Goal: Task Accomplishment & Management: Manage account settings

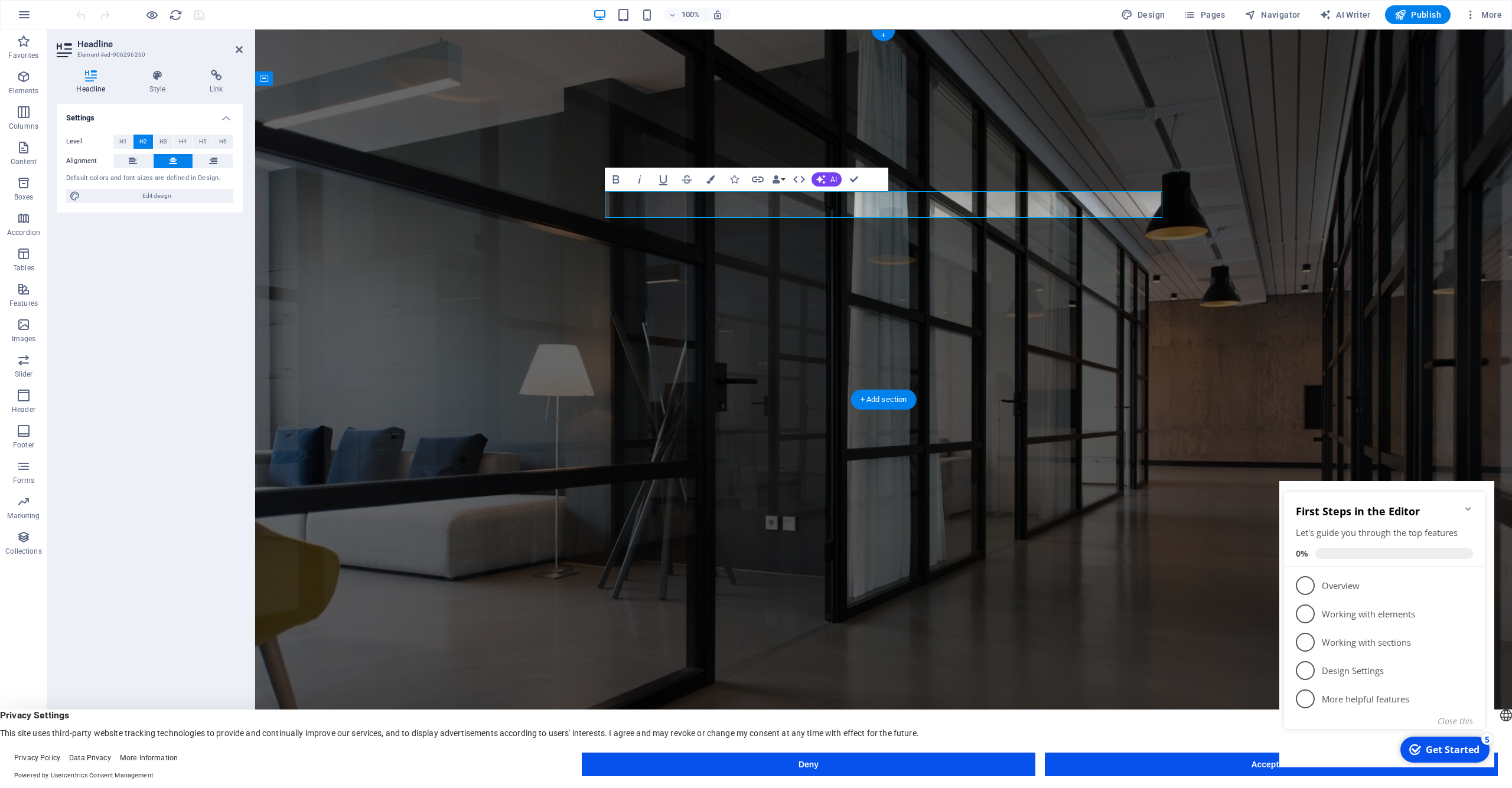
click at [617, 180] on icon "button" at bounding box center [616, 179] width 14 height 14
click at [643, 687] on div "Bemberg" at bounding box center [883, 705] width 557 height 37
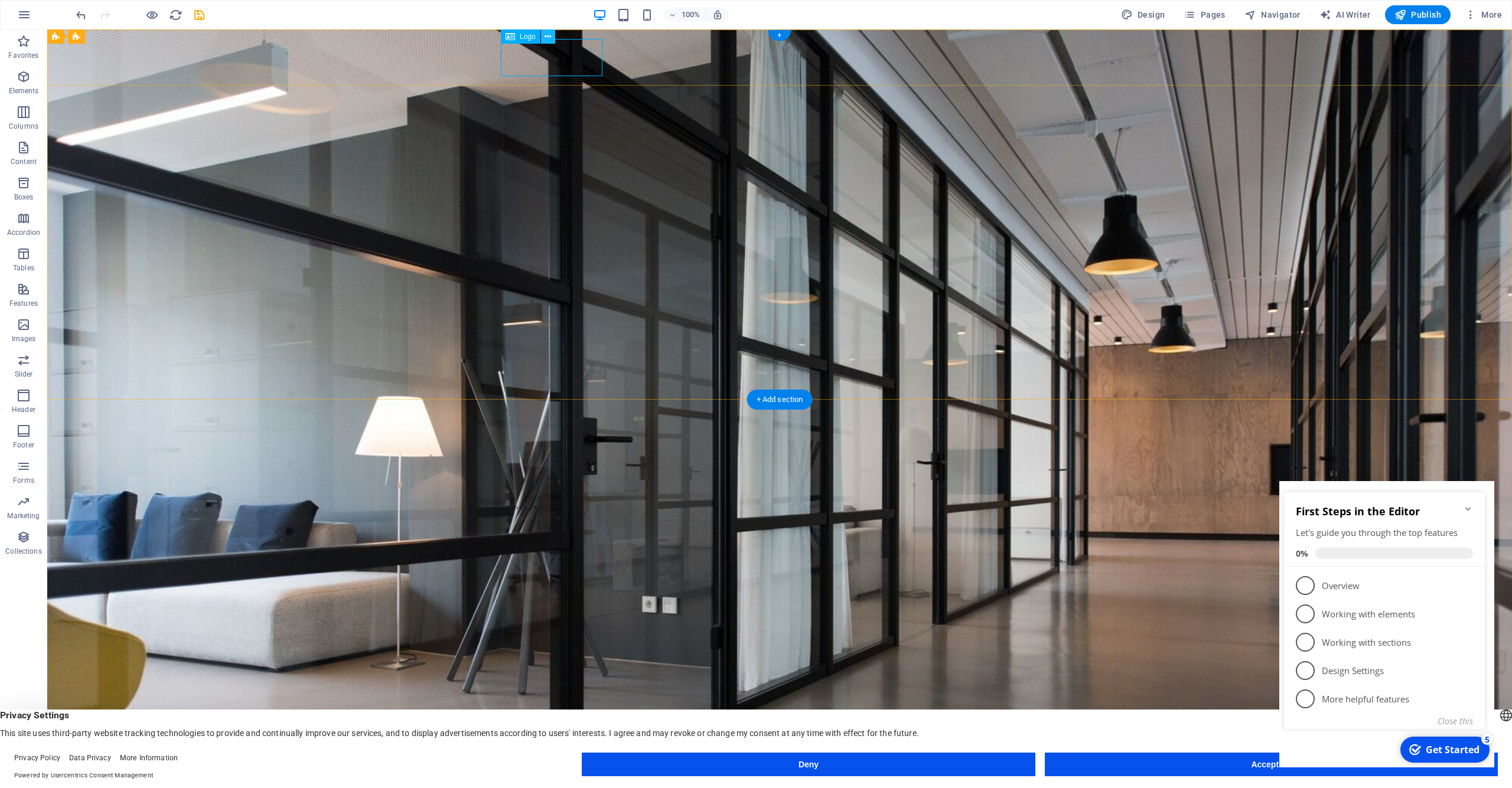
click at [548, 36] on icon at bounding box center [548, 37] width 6 height 13
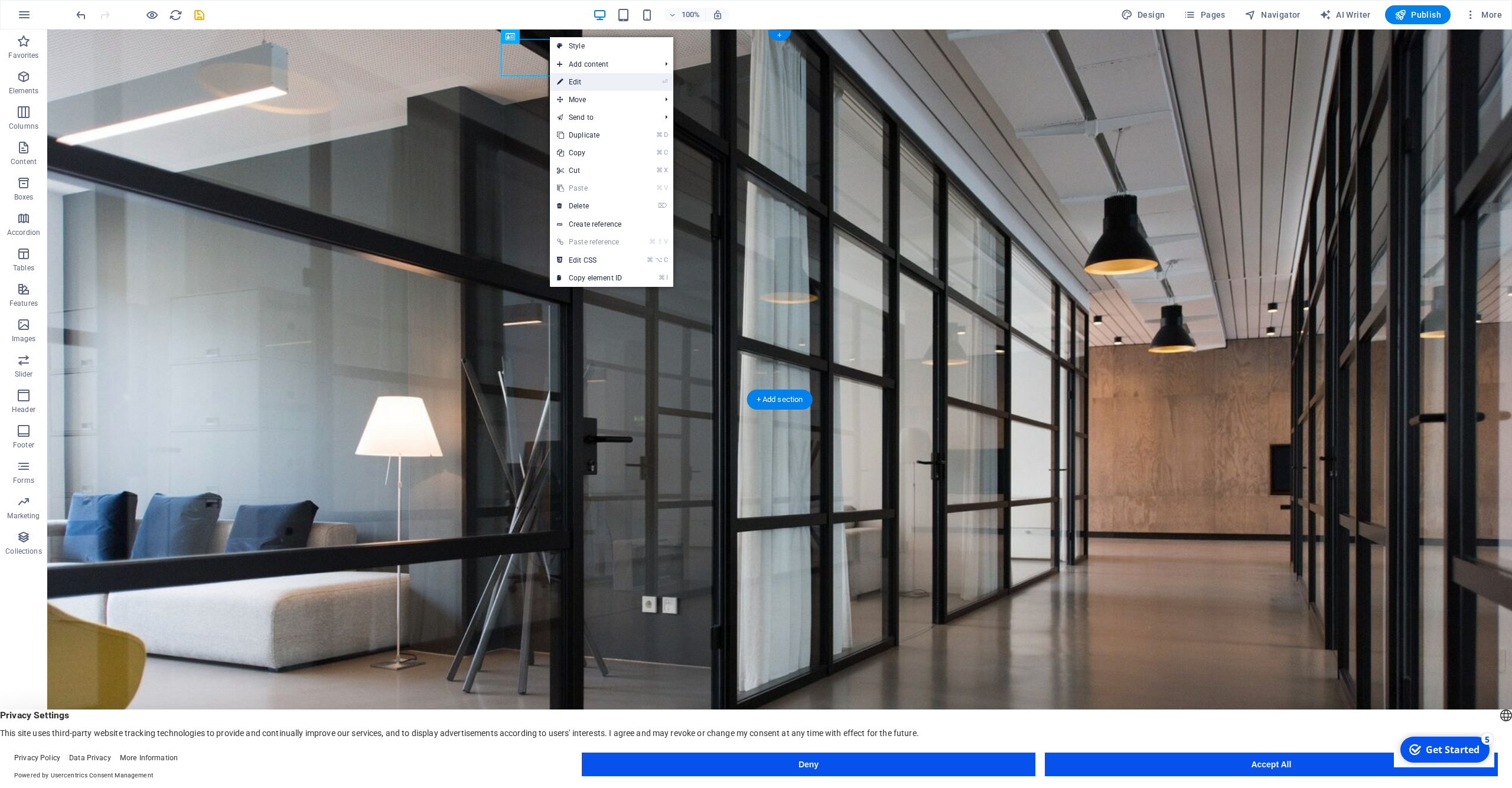
click at [577, 82] on link "⏎ Edit" at bounding box center [589, 82] width 79 height 18
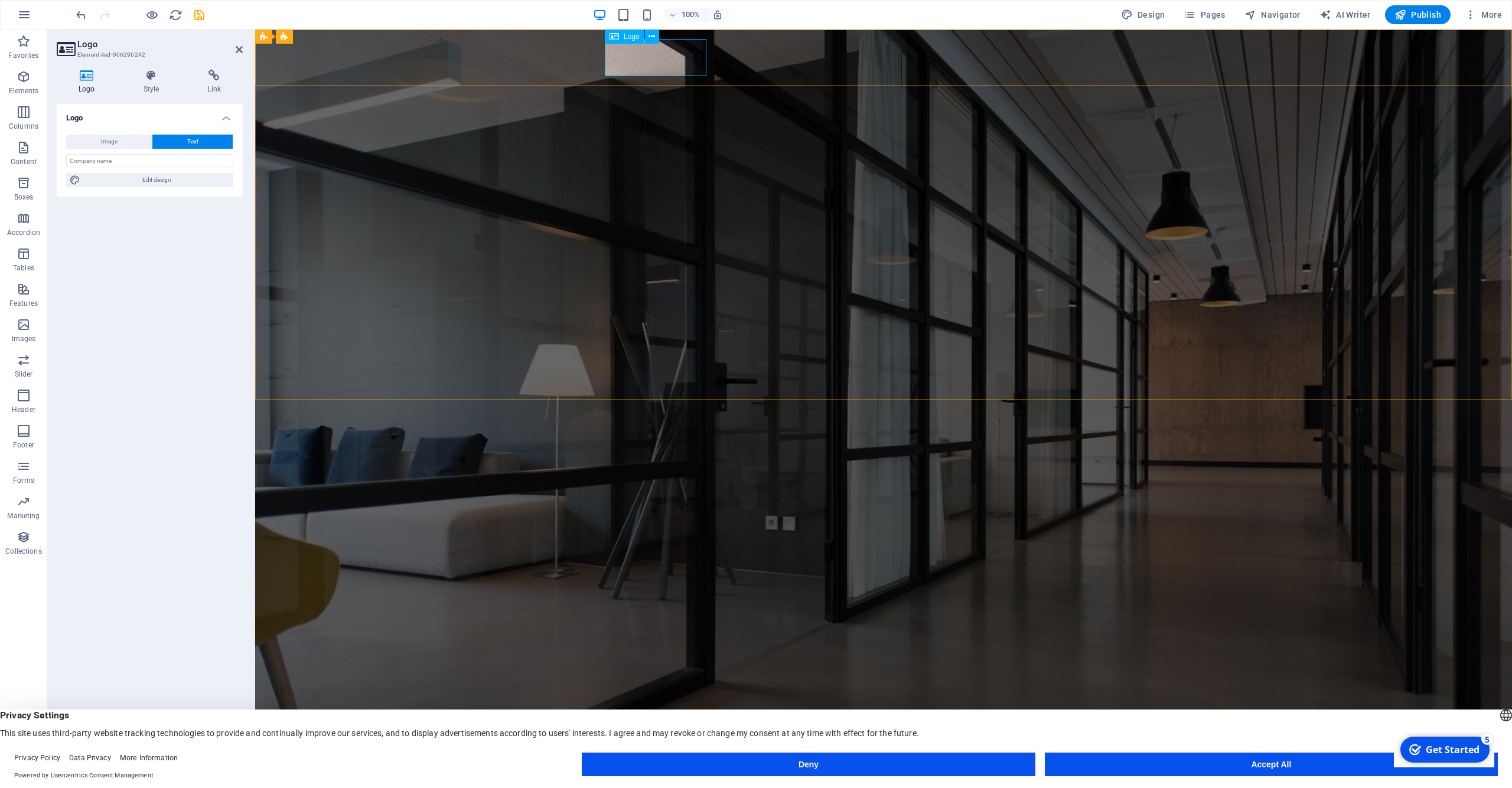
click at [654, 687] on div "Bemberg" at bounding box center [883, 705] width 557 height 37
click at [131, 160] on input "text" at bounding box center [149, 161] width 167 height 14
type input "BEMBERG"
click at [150, 80] on icon at bounding box center [151, 75] width 60 height 12
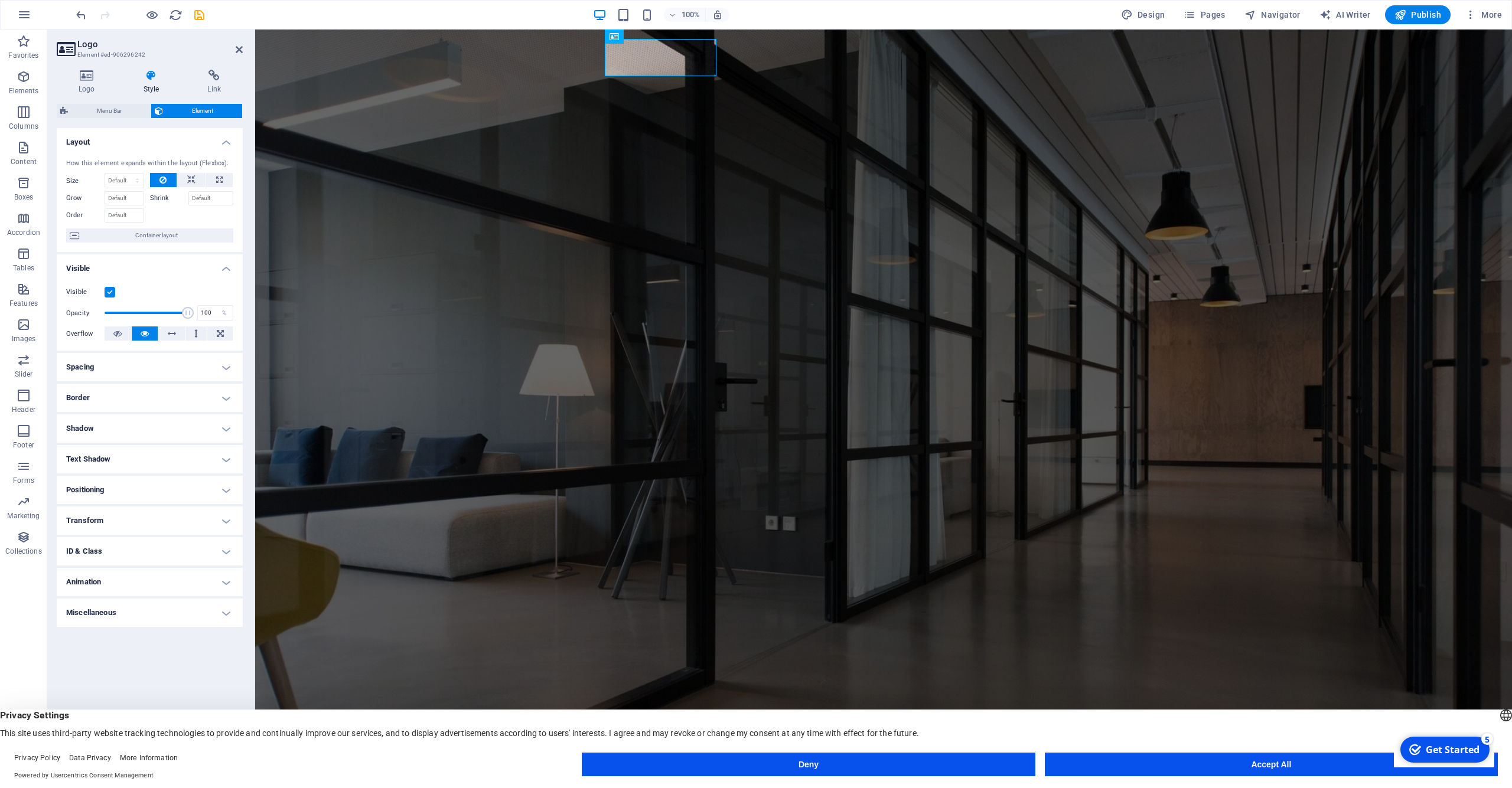
click at [223, 427] on h4 "Shadow" at bounding box center [150, 428] width 186 height 28
click at [223, 425] on h4 "Shadow" at bounding box center [150, 425] width 186 height 21
click at [225, 142] on h4 "Layout" at bounding box center [150, 139] width 186 height 21
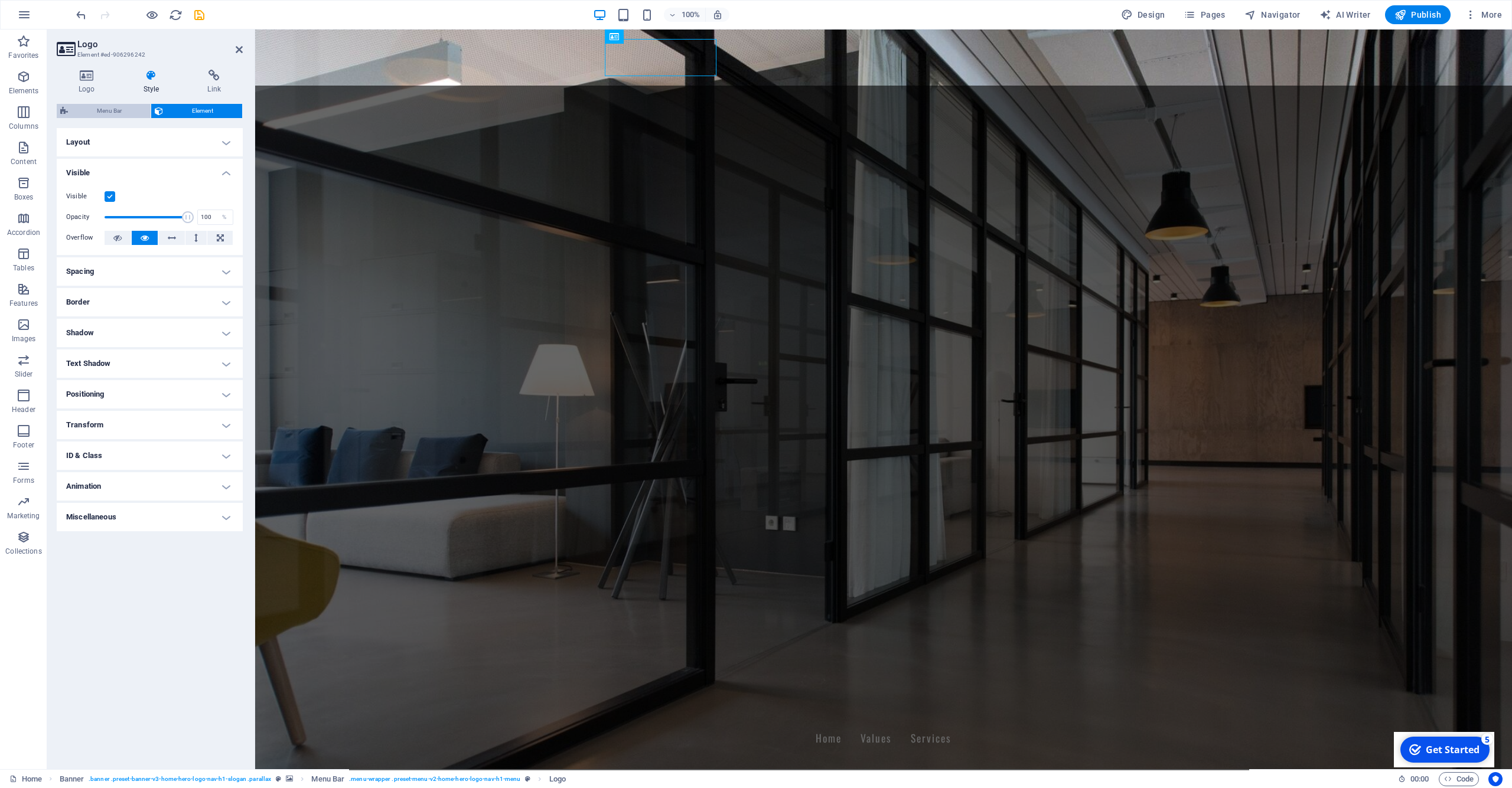
click at [107, 110] on span "Menu Bar" at bounding box center [109, 111] width 75 height 14
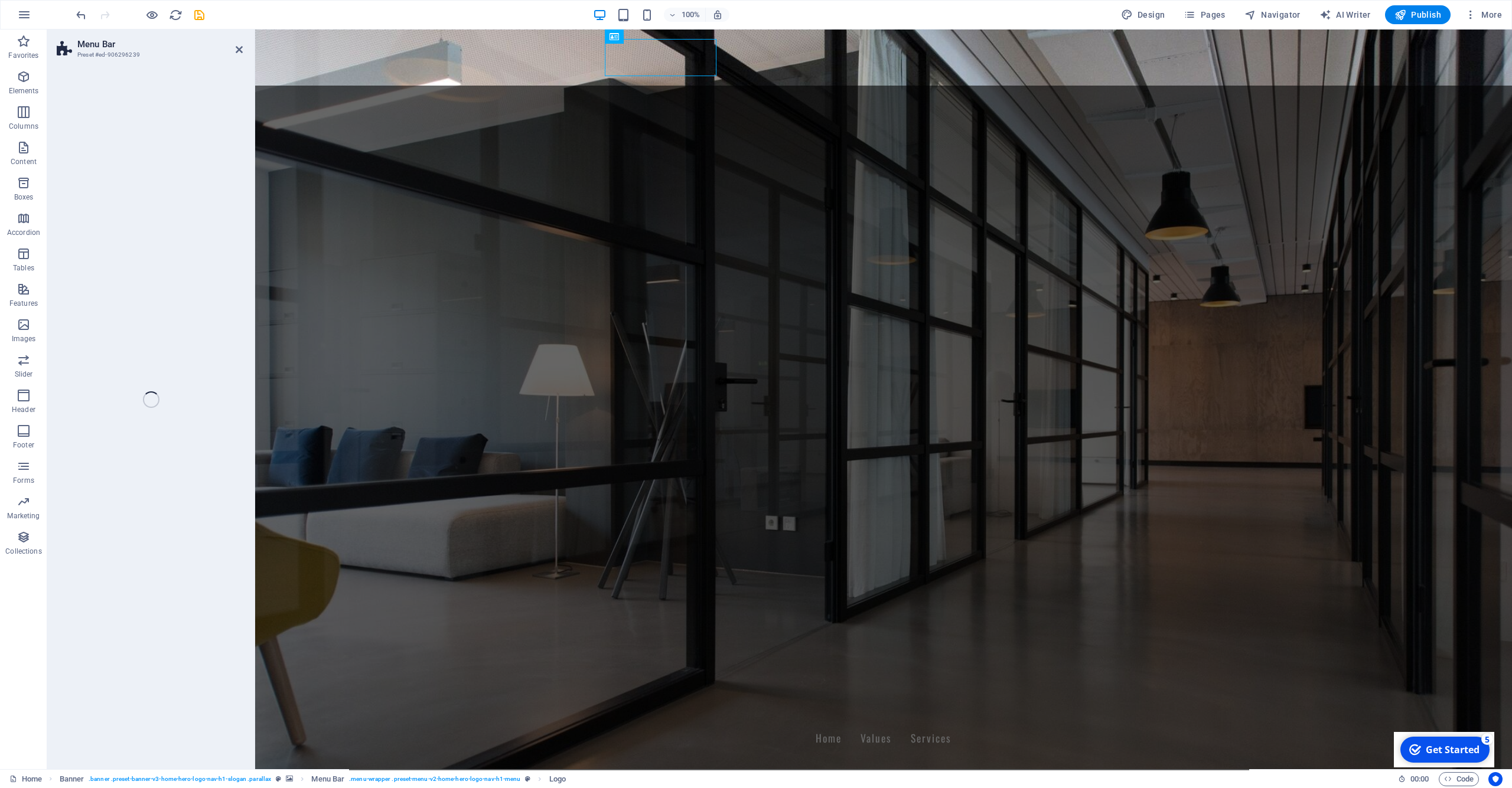
select select "rem"
select select "preset-menu-v2-home-hero-logo-nav-h1-menu"
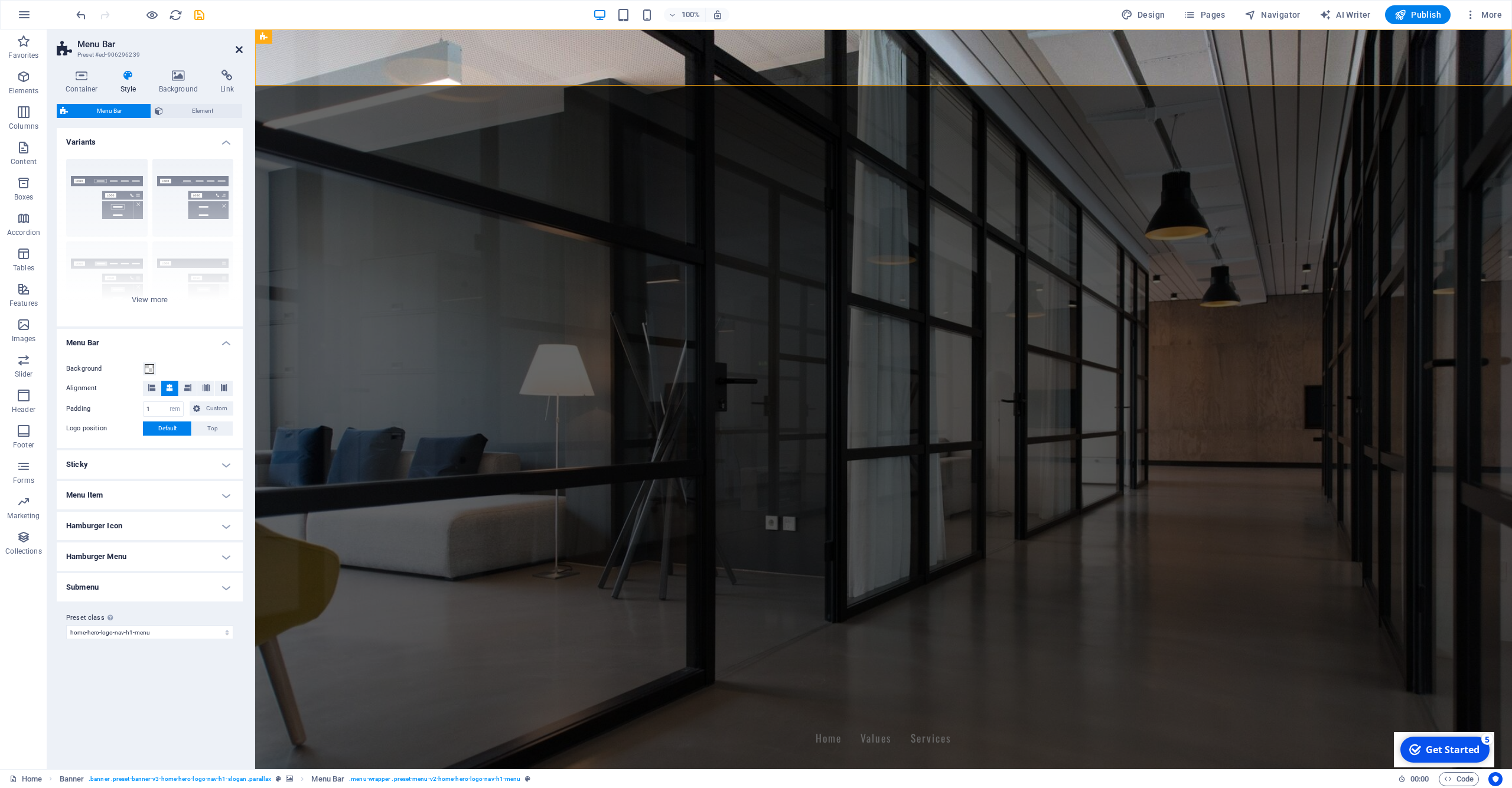
click at [237, 49] on icon at bounding box center [239, 49] width 7 height 9
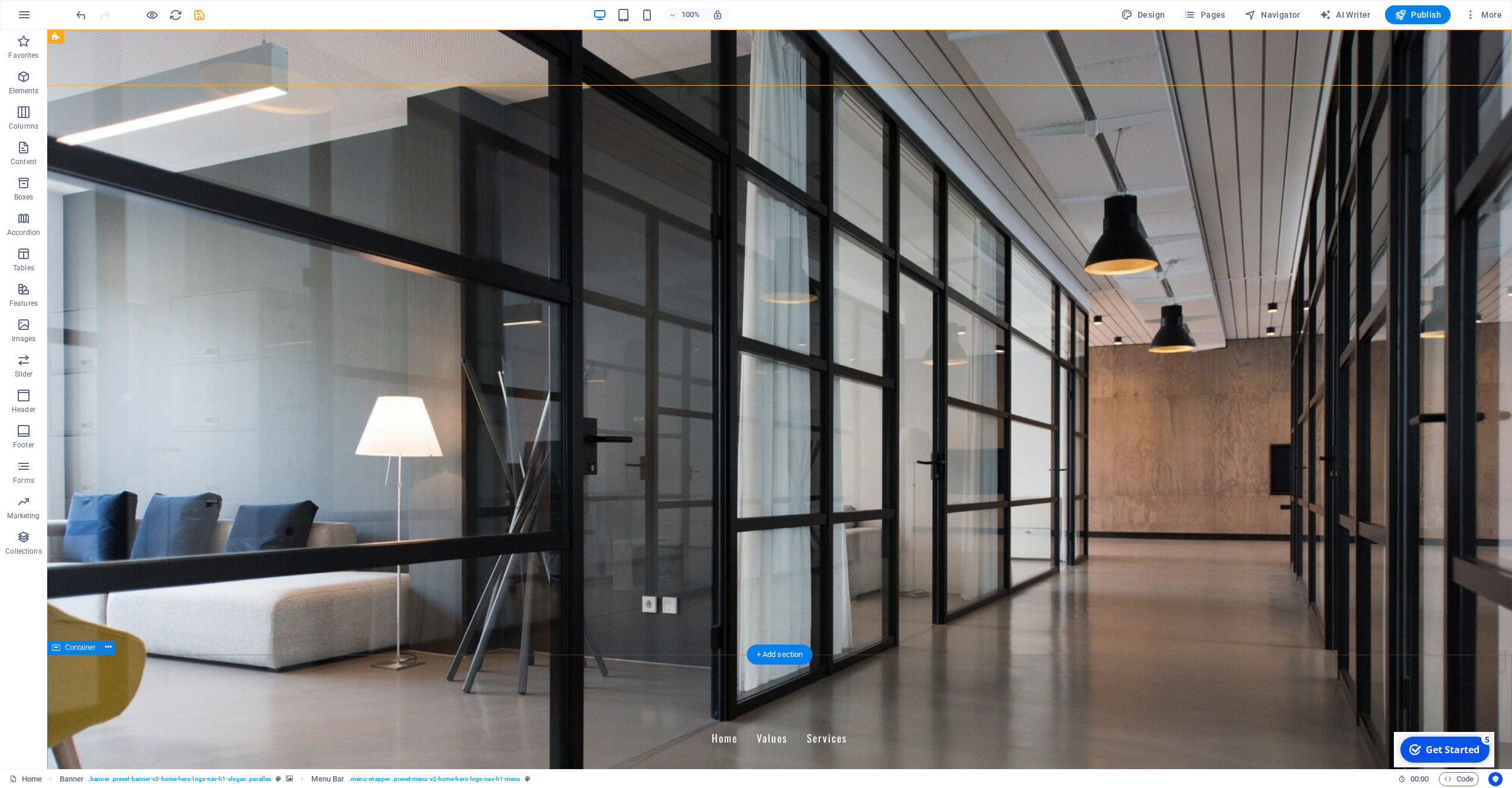
click at [1447, 752] on div "Get Started" at bounding box center [1452, 749] width 53 height 13
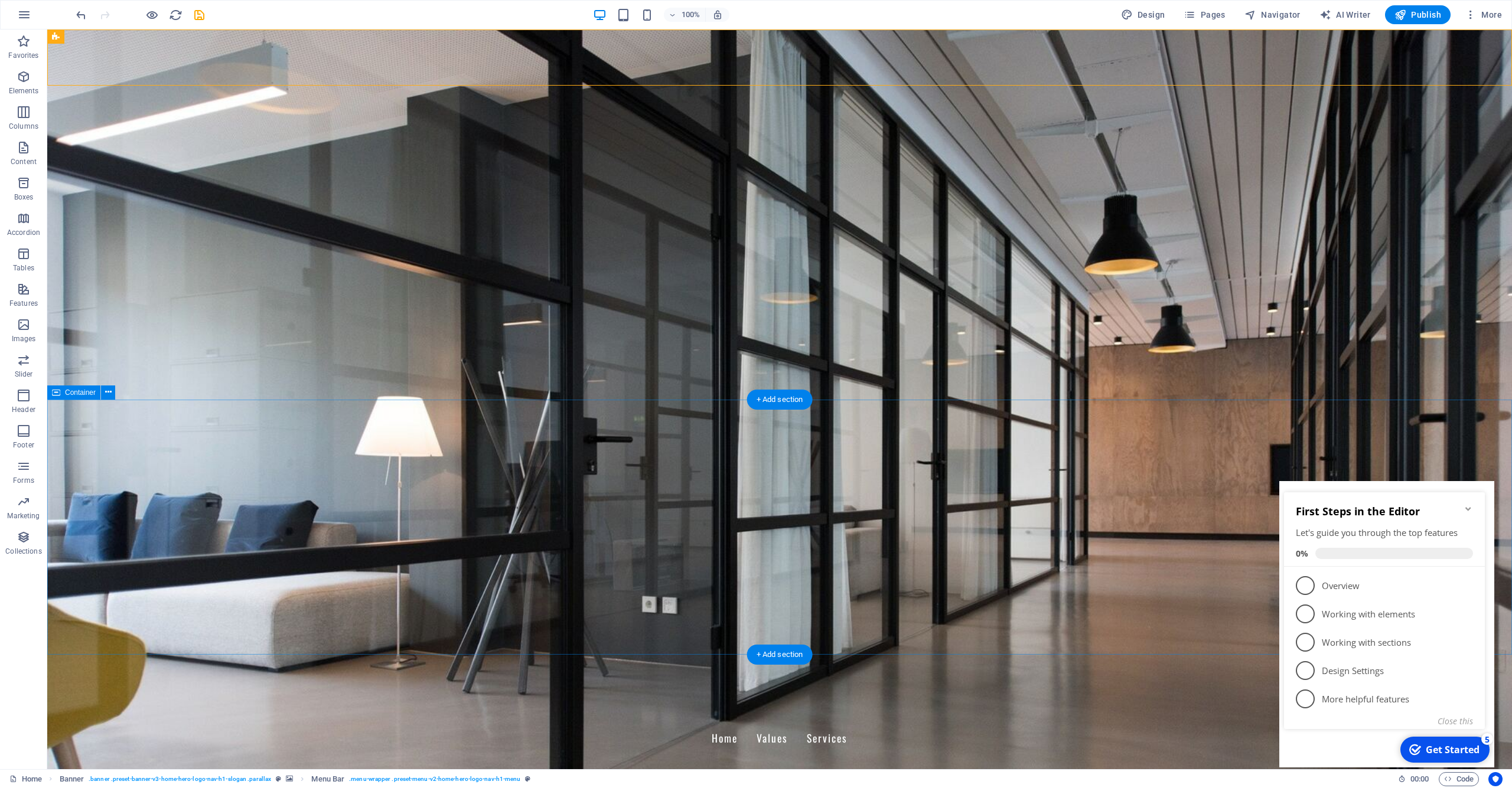
click at [1467, 510] on icon "Minimize checklist" at bounding box center [1468, 509] width 6 height 4
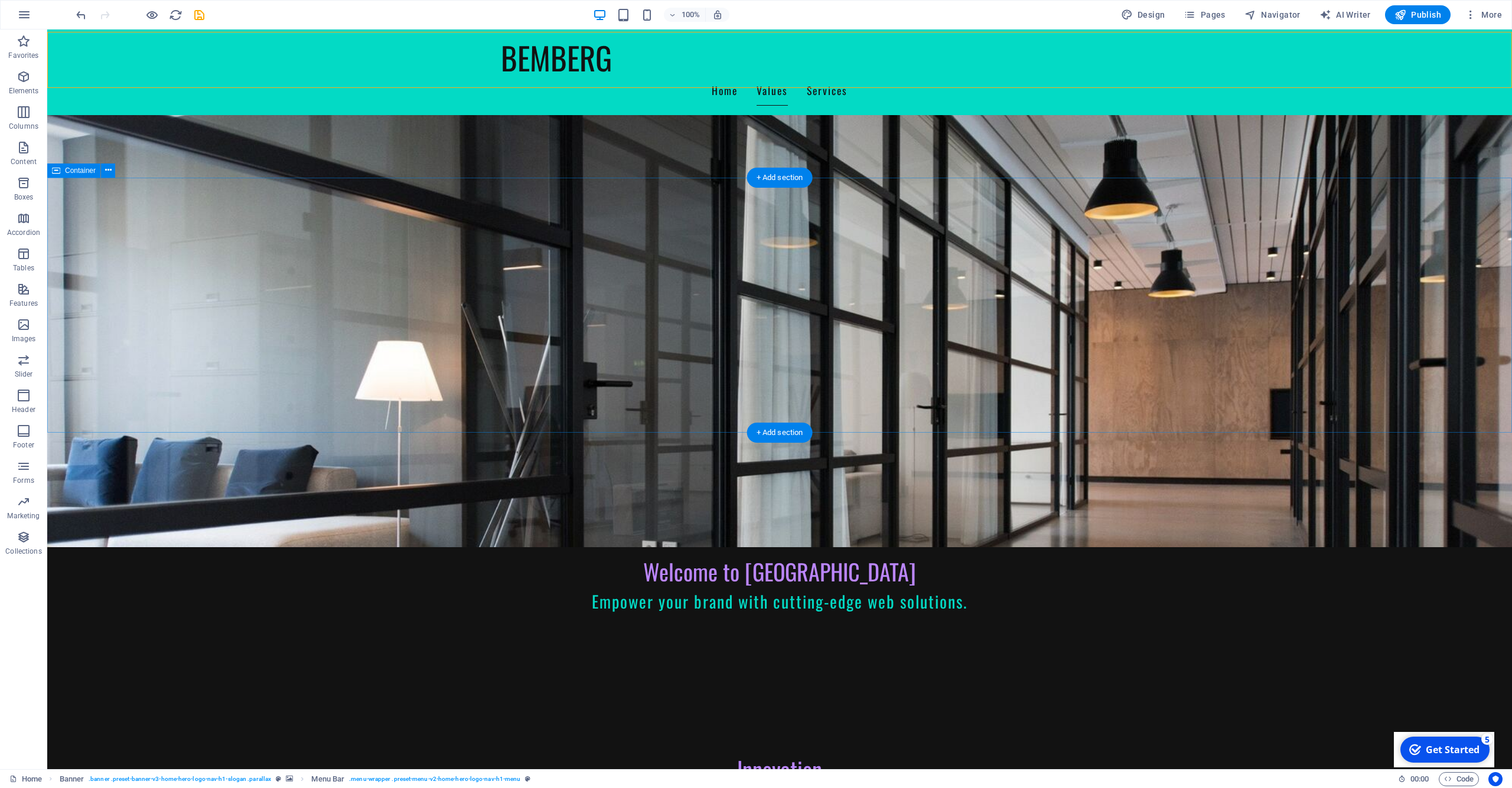
scroll to position [222, 0]
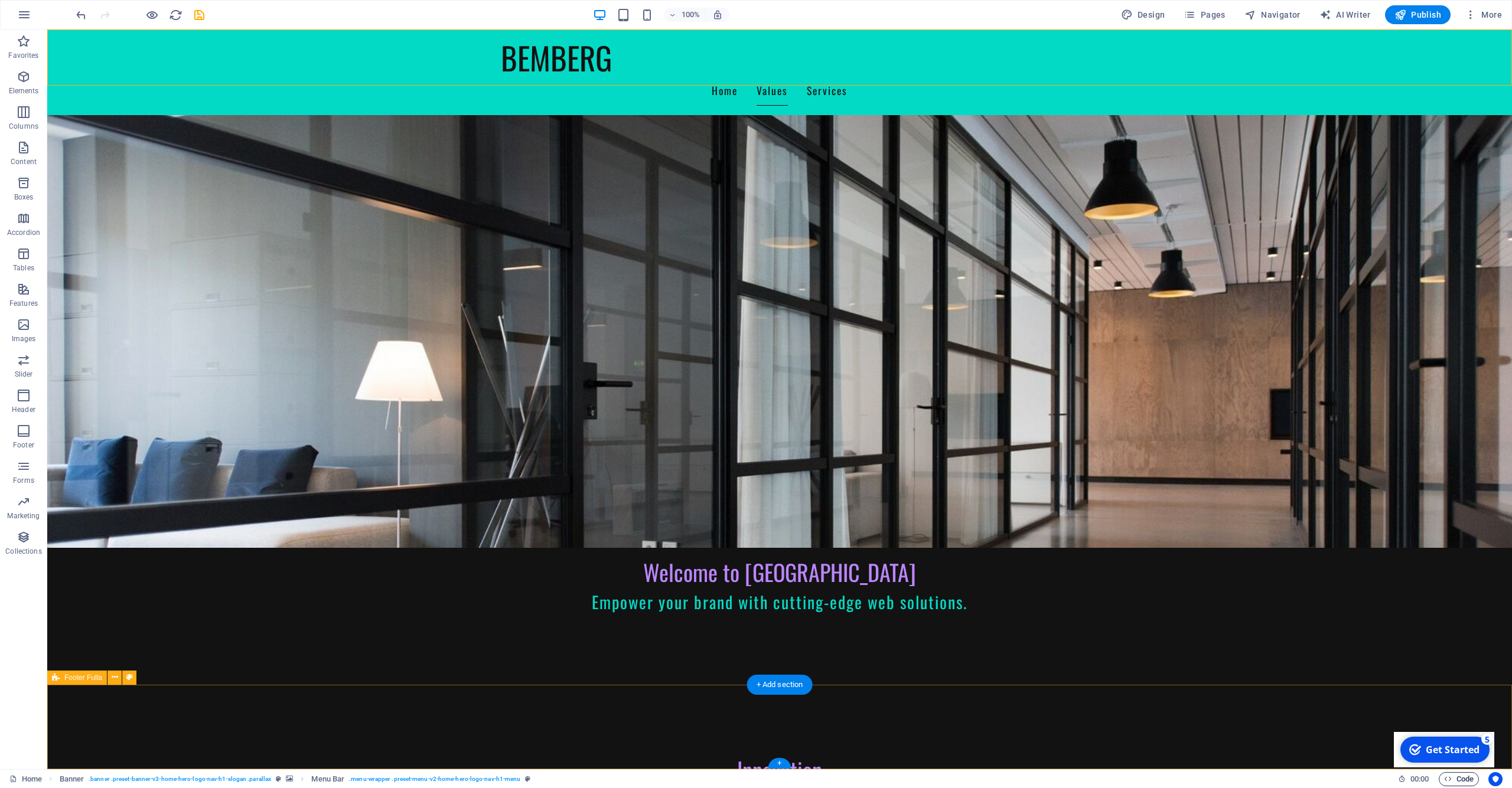
click at [1456, 778] on span "Code" at bounding box center [1459, 779] width 30 height 14
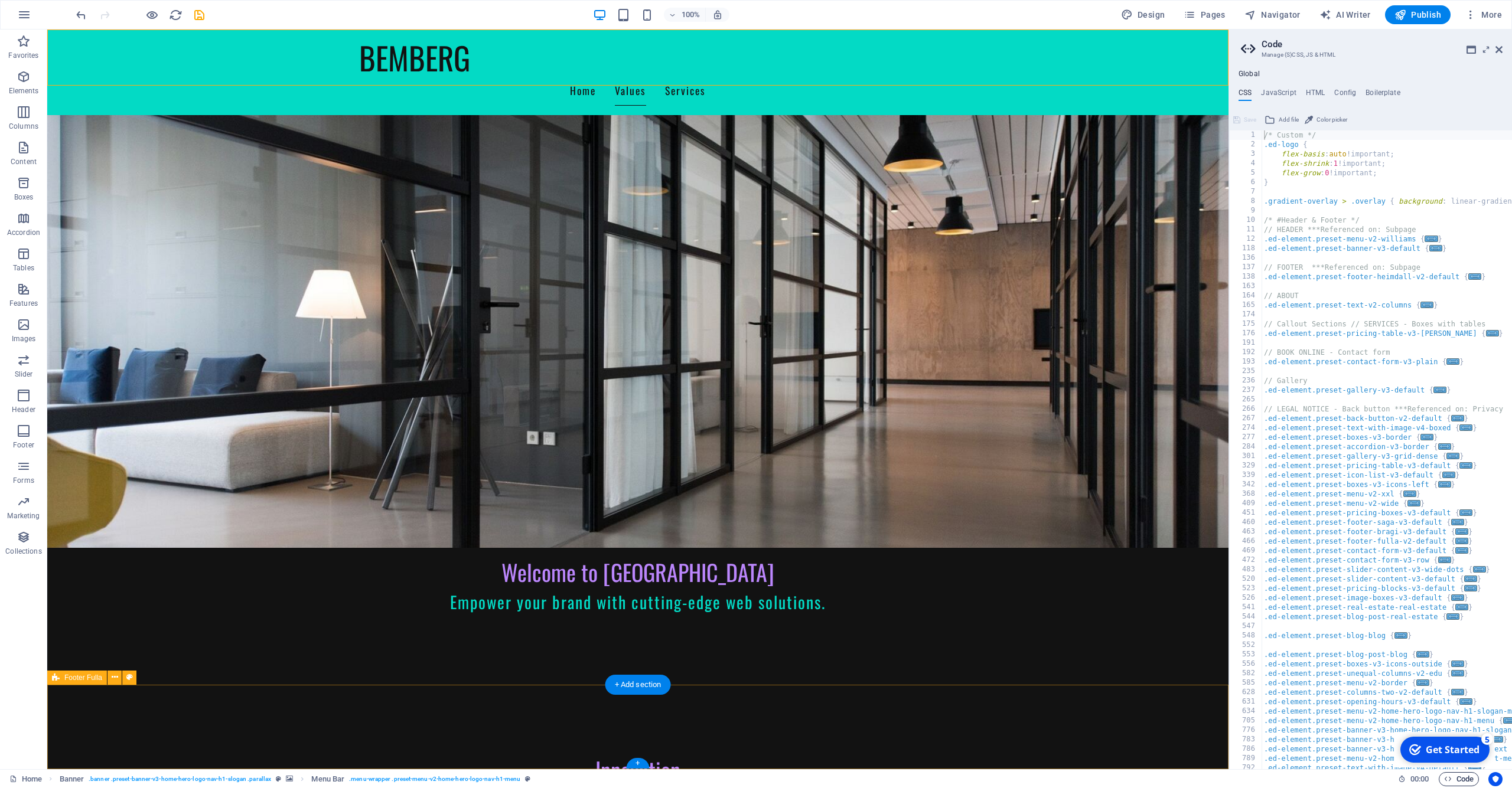
click at [1456, 778] on span "Code" at bounding box center [1459, 779] width 30 height 14
click at [1499, 50] on icon at bounding box center [1499, 49] width 7 height 9
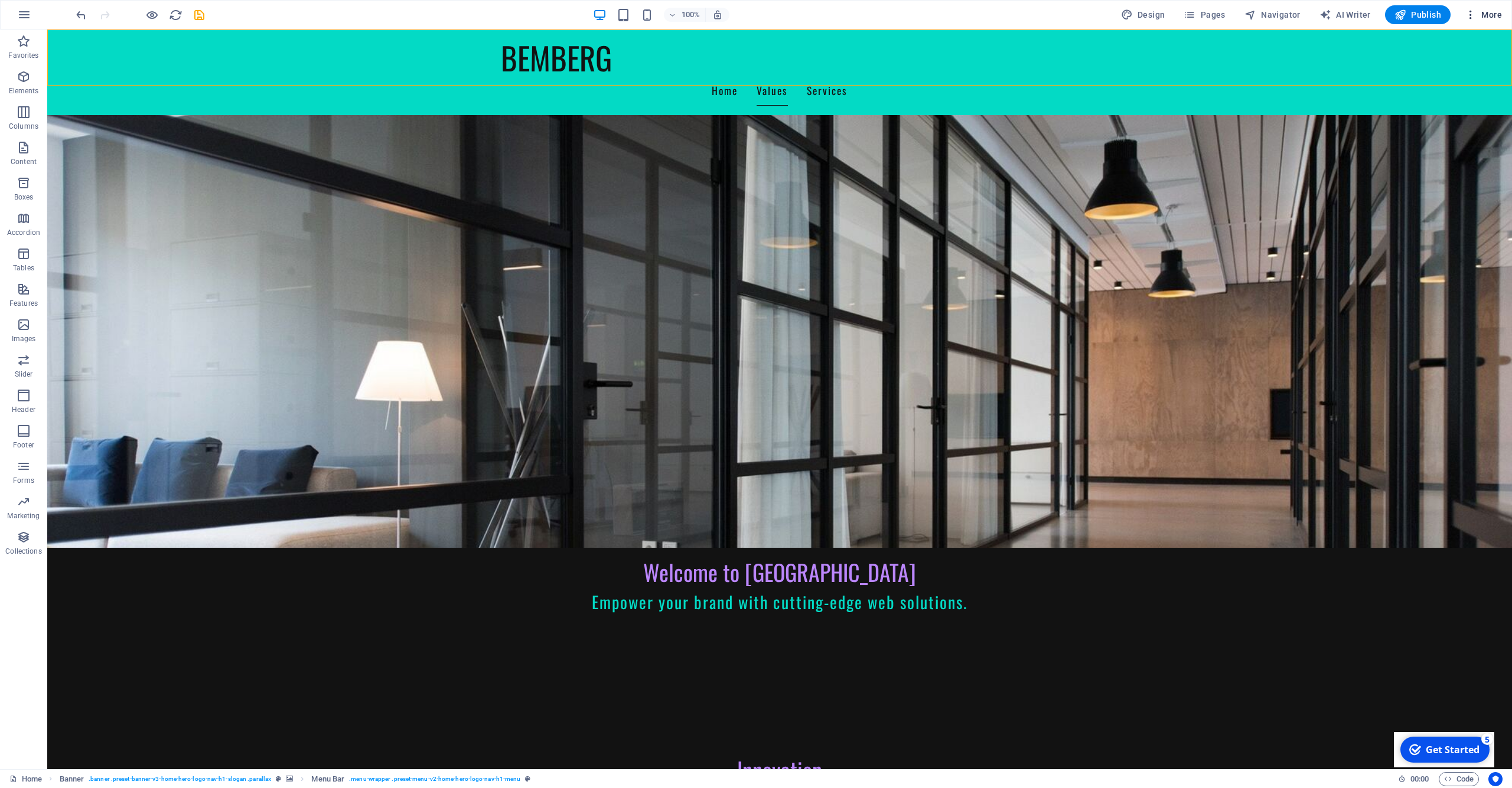
click at [1494, 11] on span "More" at bounding box center [1483, 15] width 37 height 12
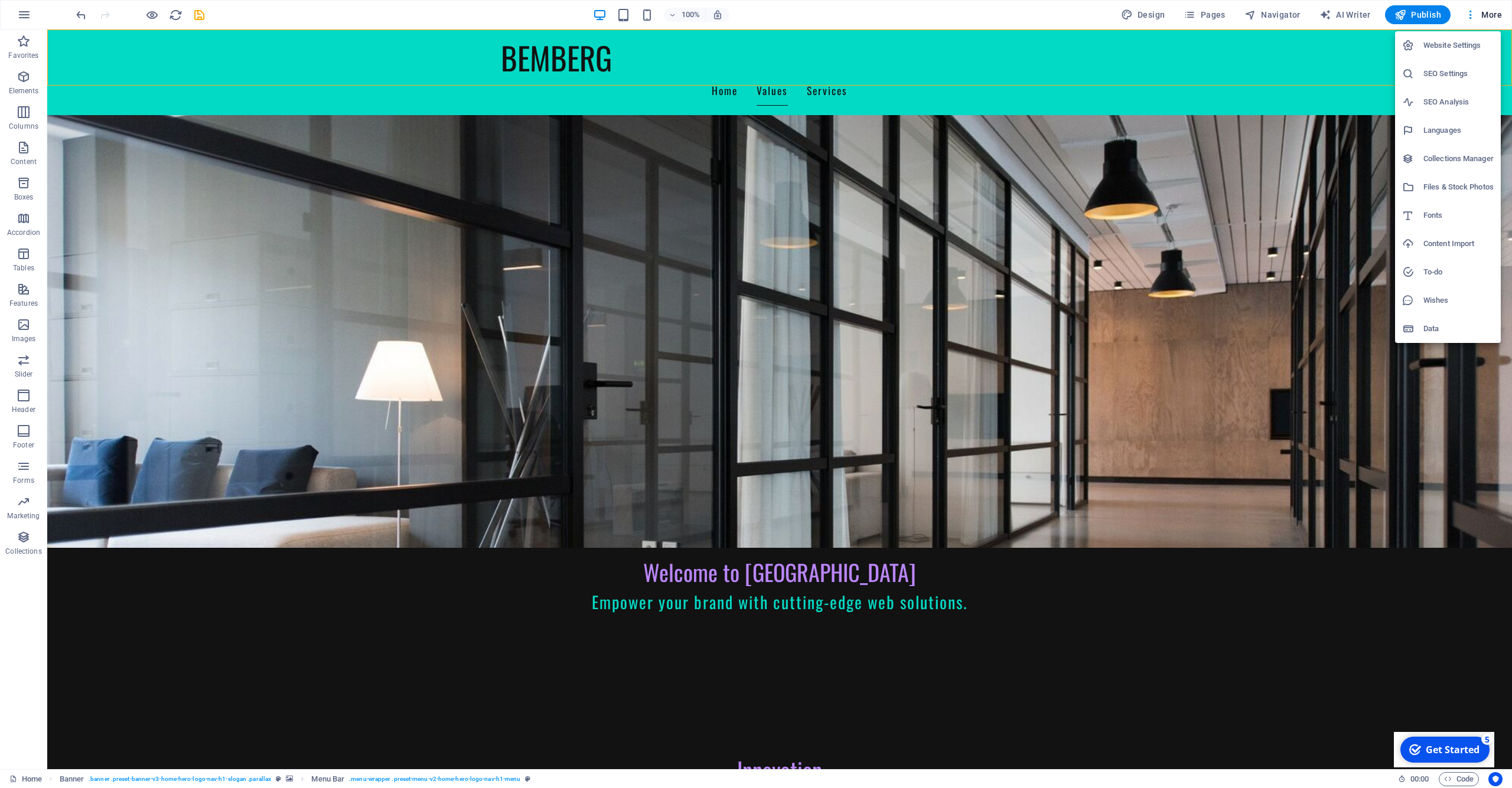
click at [1454, 46] on h6 "Website Settings" at bounding box center [1459, 46] width 70 height 14
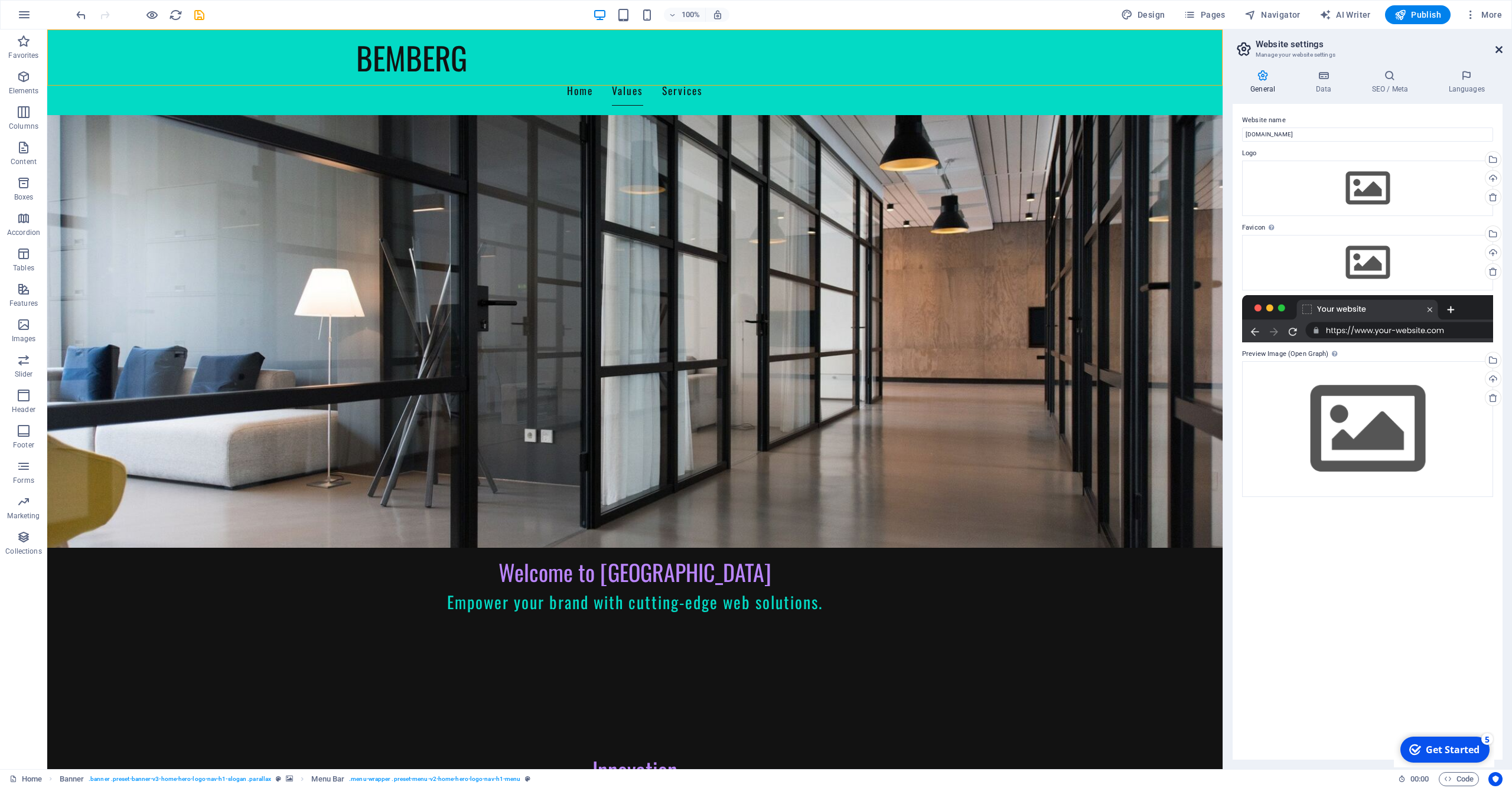
click at [1497, 51] on icon at bounding box center [1499, 49] width 7 height 9
